Goal: Navigation & Orientation: Find specific page/section

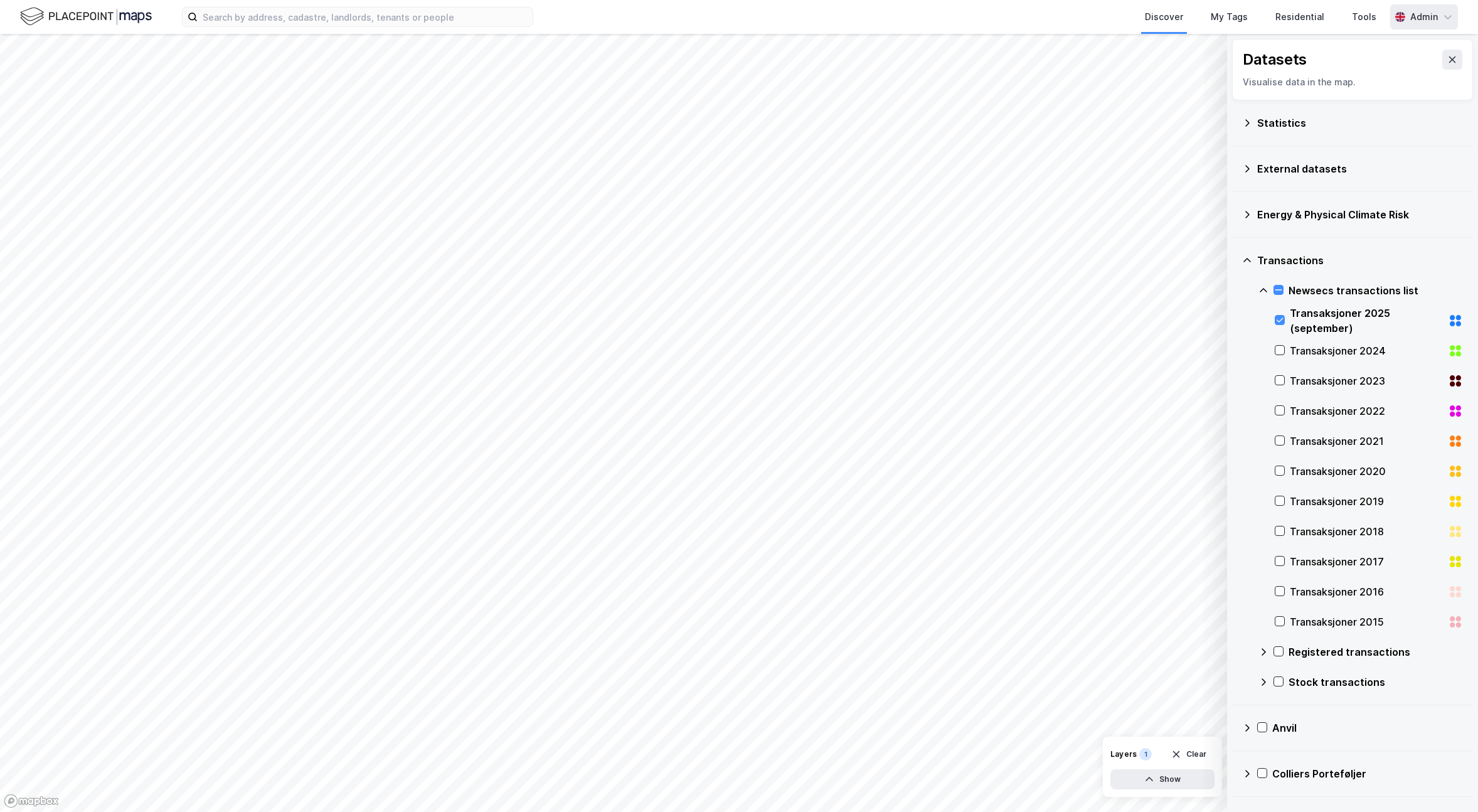
click at [1415, 13] on div "Admin" at bounding box center [1423, 17] width 28 height 15
click at [1036, 16] on div "Discover My Tags Residential Tools" at bounding box center [992, 17] width 797 height 34
